Goal: Navigation & Orientation: Find specific page/section

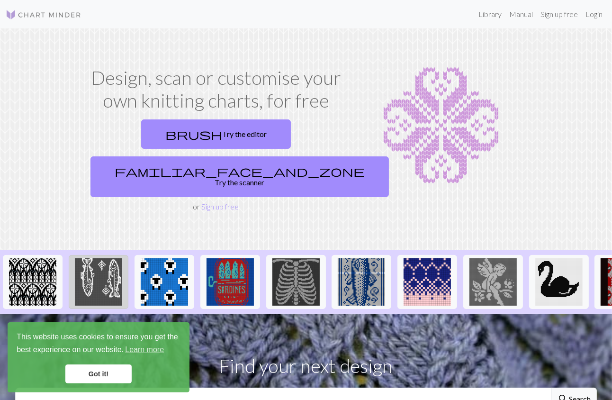
click at [99, 258] on img at bounding box center [98, 281] width 47 height 47
click at [497, 16] on link "Library" at bounding box center [490, 14] width 31 height 19
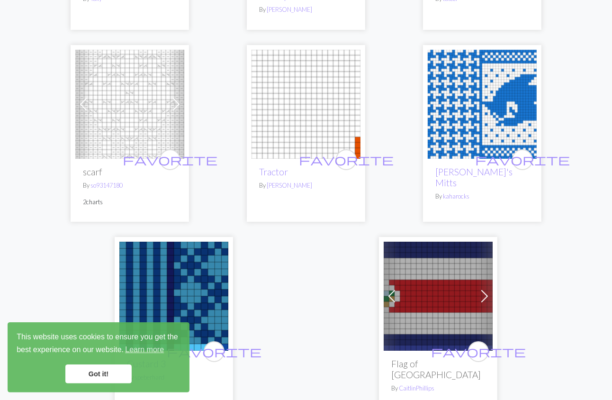
scroll to position [3211, 0]
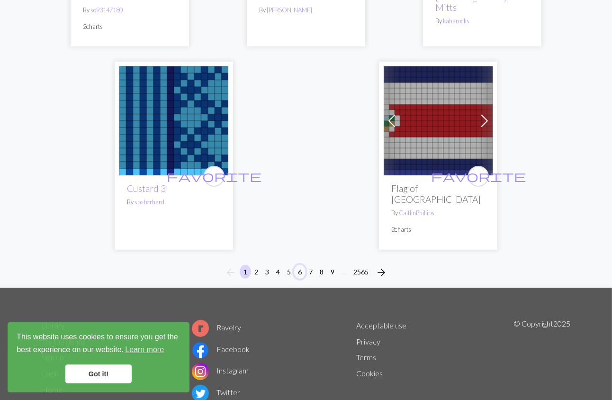
click at [301, 265] on button "6" at bounding box center [299, 272] width 11 height 14
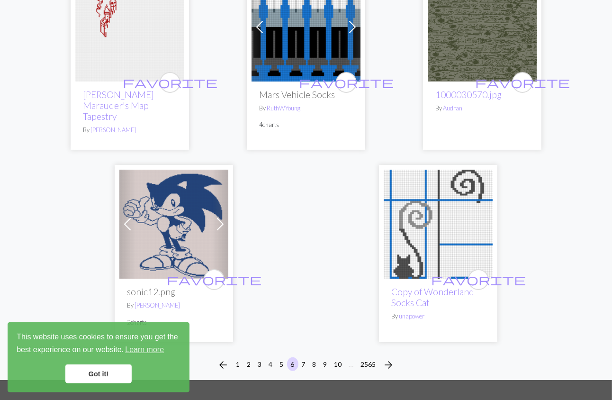
scroll to position [3135, 0]
